Goal: Information Seeking & Learning: Learn about a topic

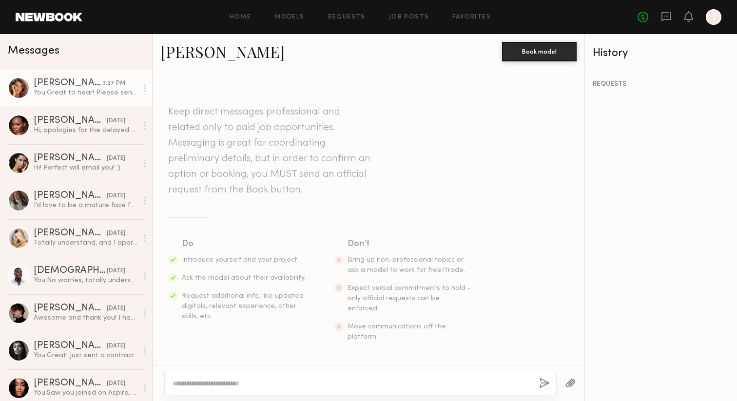
scroll to position [338, 0]
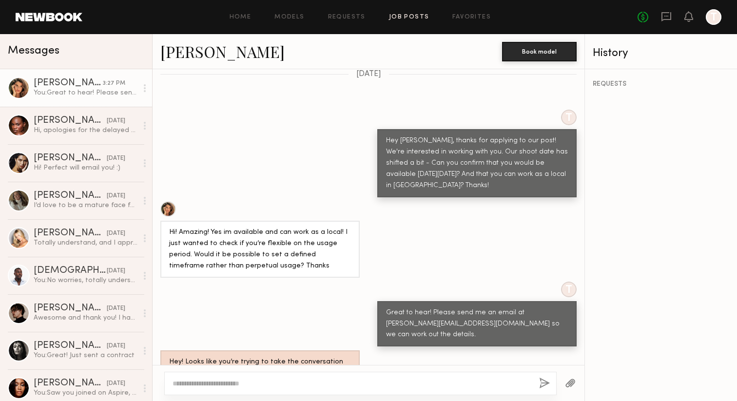
click at [411, 19] on link "Job Posts" at bounding box center [409, 17] width 40 height 6
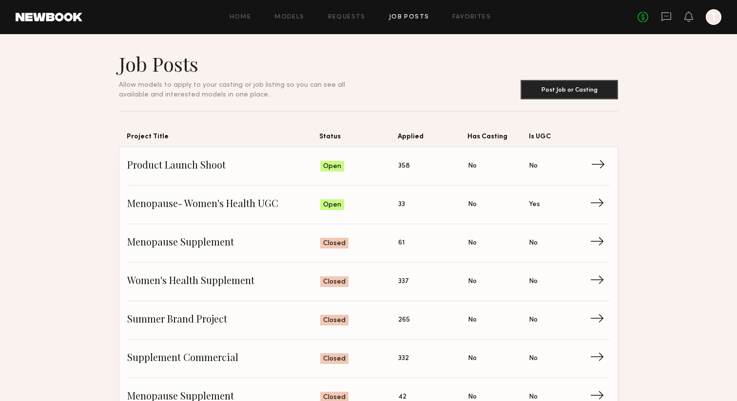
click at [210, 159] on link "Product Launch Shoot Status: Open Applied: 358 Has Casting: No Is UGC: No →" at bounding box center [368, 166] width 483 height 39
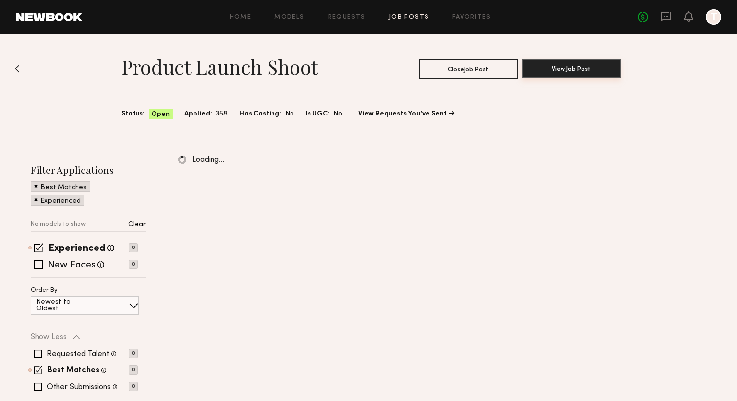
click at [554, 71] on button "View Job Post" at bounding box center [571, 69] width 99 height 20
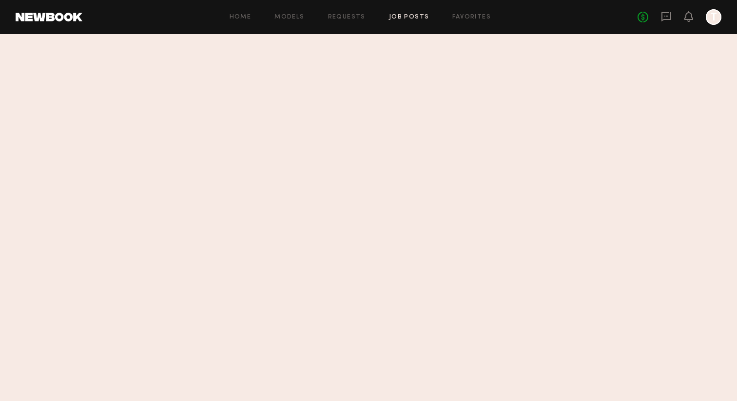
click at [414, 19] on link "Job Posts" at bounding box center [409, 17] width 40 height 6
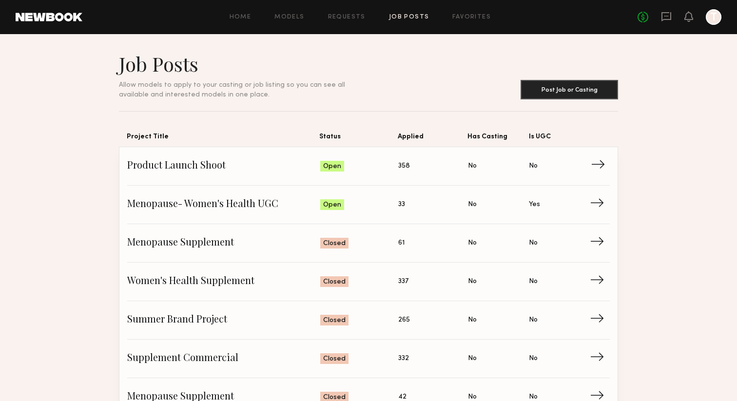
click at [194, 170] on span "Product Launch Shoot" at bounding box center [223, 166] width 193 height 15
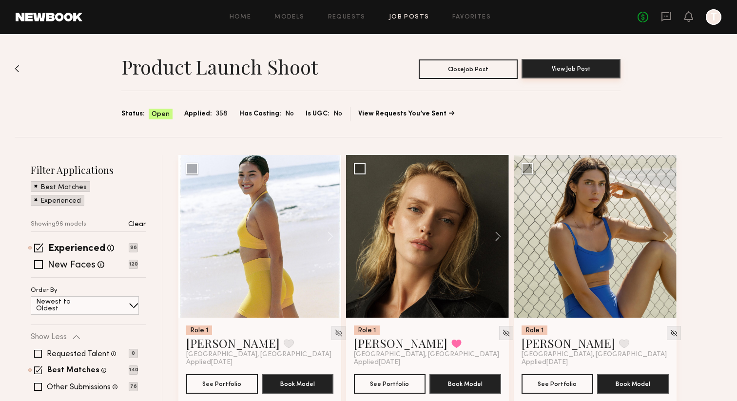
click at [567, 64] on button "View Job Post" at bounding box center [571, 69] width 99 height 20
click at [469, 13] on div "Home Models Requests Job Posts Favorites Sign Out No fees up to $5,000 T" at bounding box center [401, 17] width 639 height 16
click at [465, 19] on link "Favorites" at bounding box center [471, 17] width 39 height 6
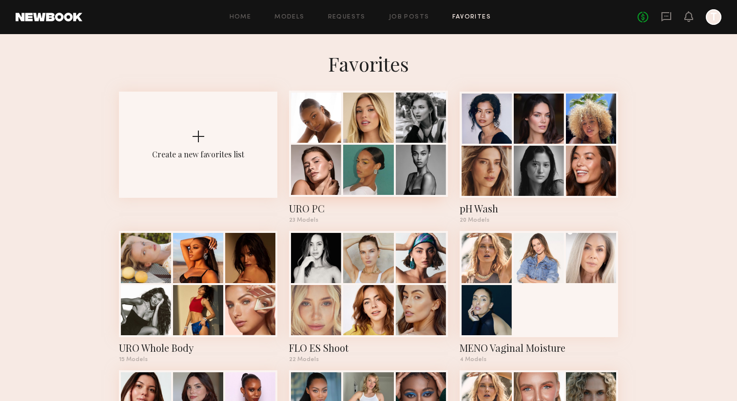
click at [380, 110] on div at bounding box center [368, 118] width 50 height 50
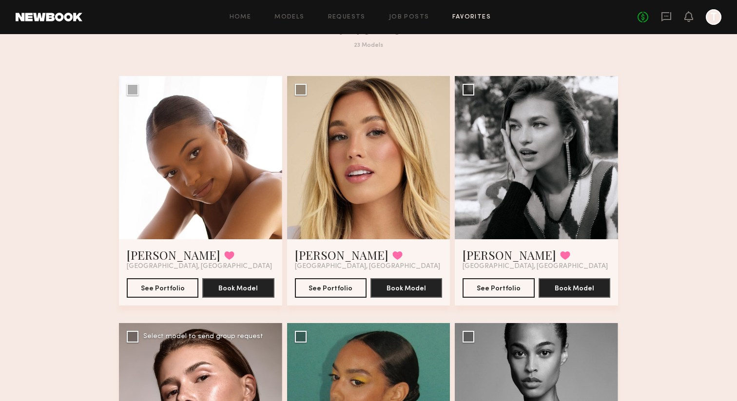
scroll to position [832, 0]
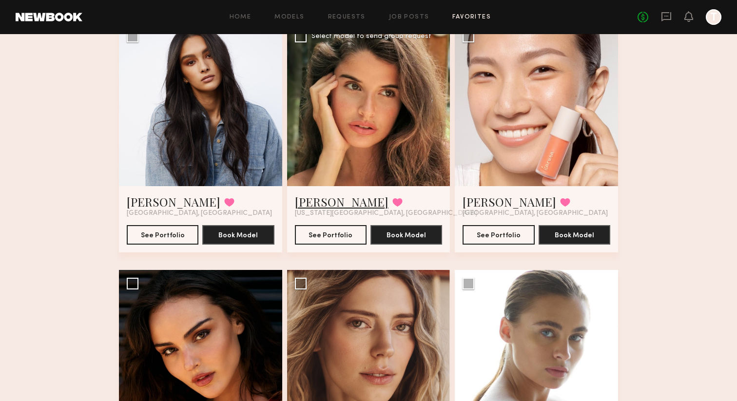
click at [346, 200] on link "[PERSON_NAME]" at bounding box center [342, 202] width 94 height 16
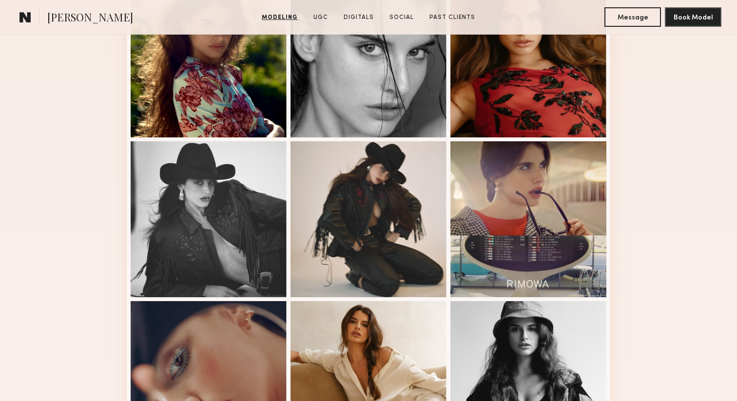
scroll to position [466, 0]
click at [548, 192] on div at bounding box center [528, 219] width 156 height 156
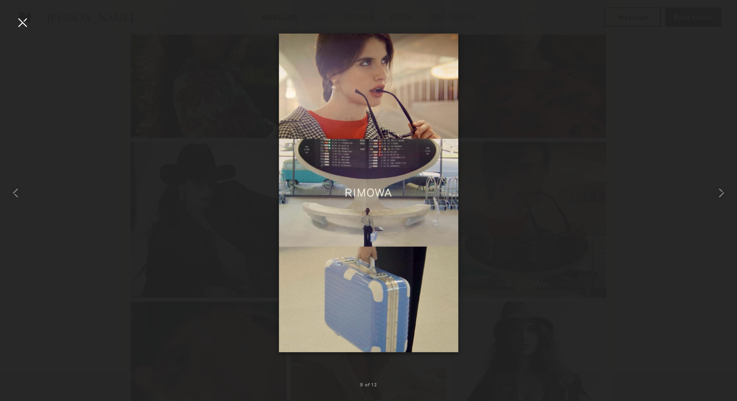
click at [28, 19] on div at bounding box center [23, 23] width 16 height 16
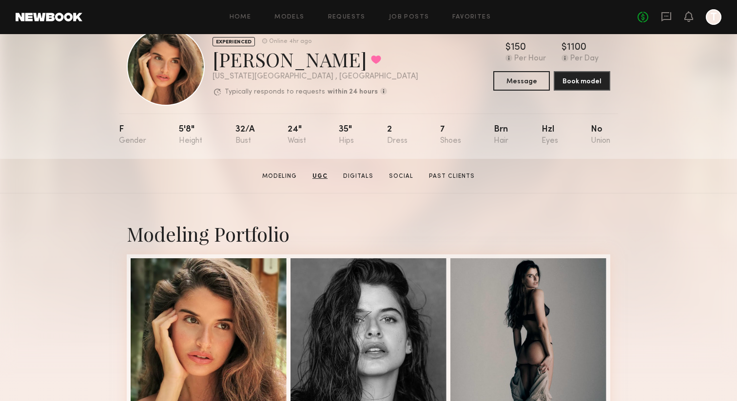
scroll to position [0, 0]
